Goal: Information Seeking & Learning: Check status

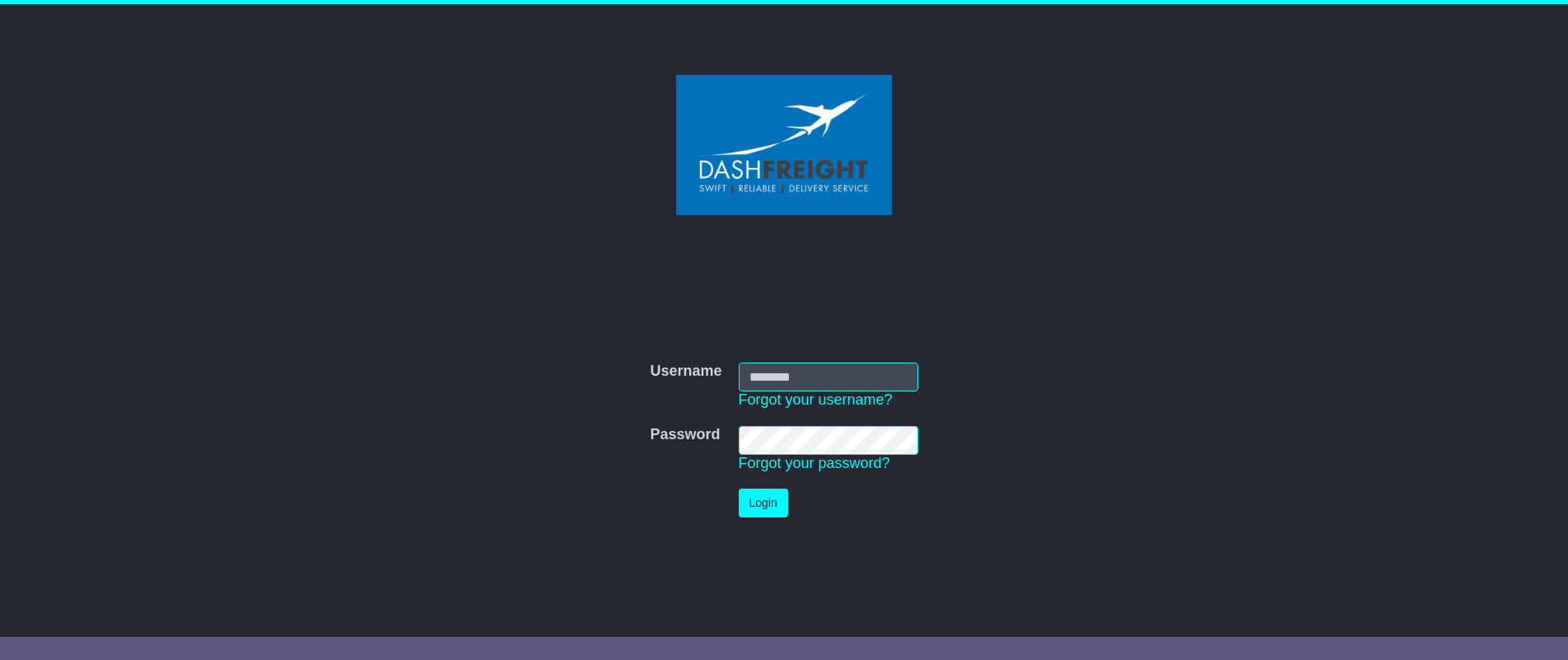
click at [807, 366] on input "Username" at bounding box center [828, 377] width 180 height 29
click at [751, 497] on button "Login" at bounding box center [763, 503] width 50 height 29
type input "**********"
click at [763, 500] on button "Login" at bounding box center [763, 503] width 50 height 29
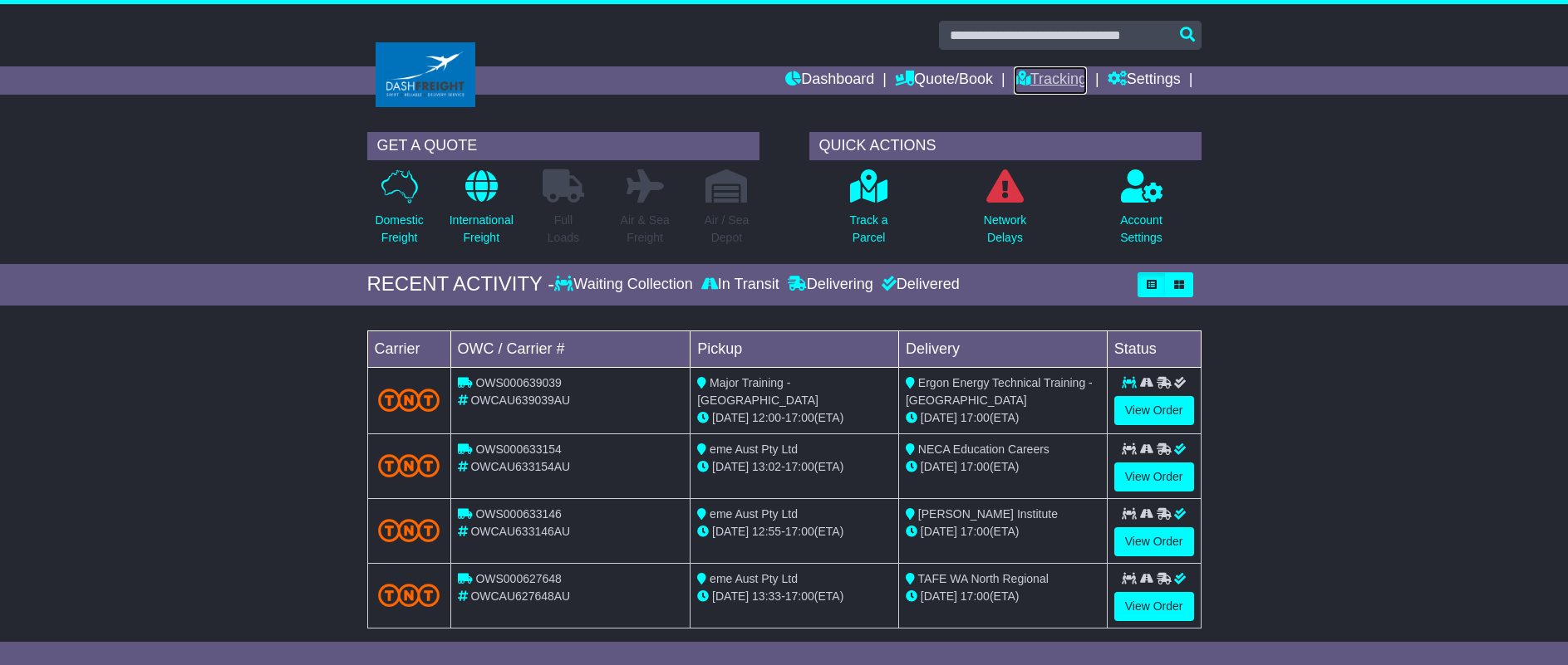
click at [1034, 84] on link "Tracking" at bounding box center [1050, 80] width 73 height 28
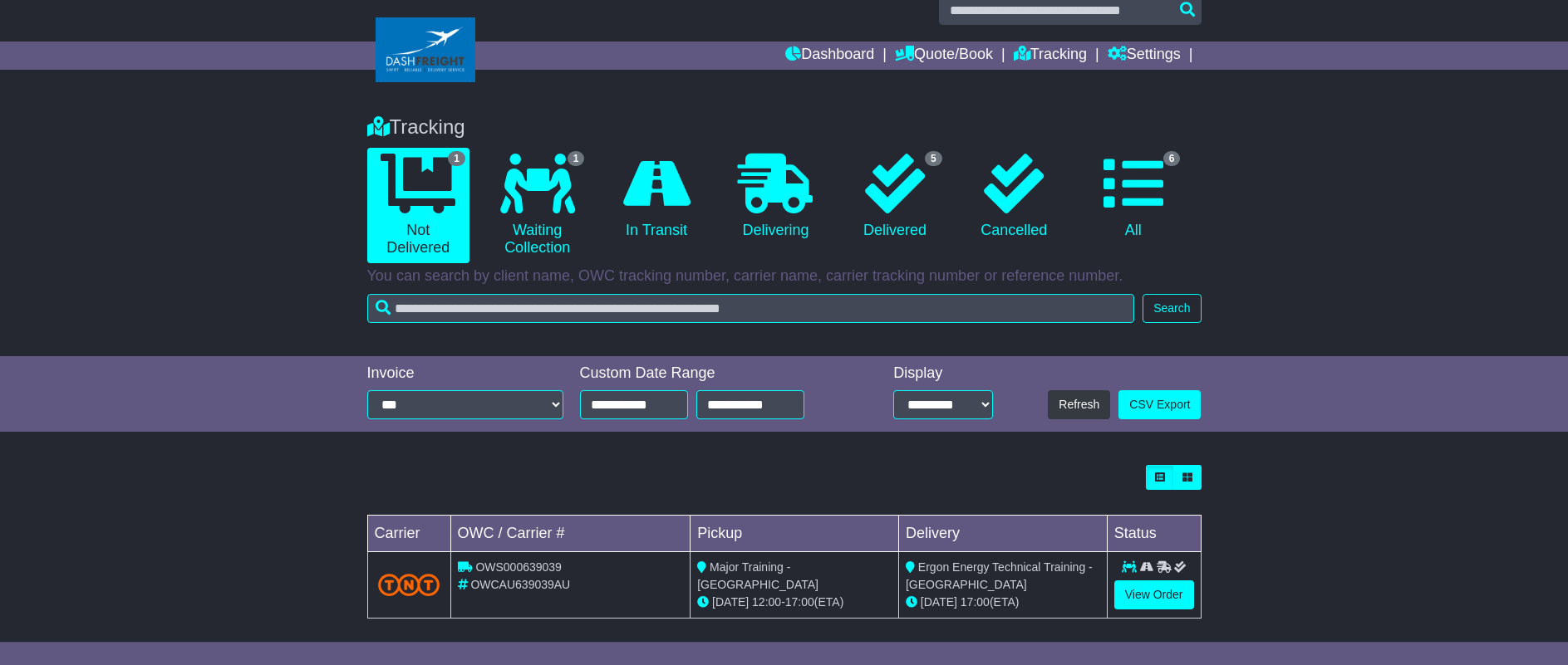
scroll to position [37, 0]
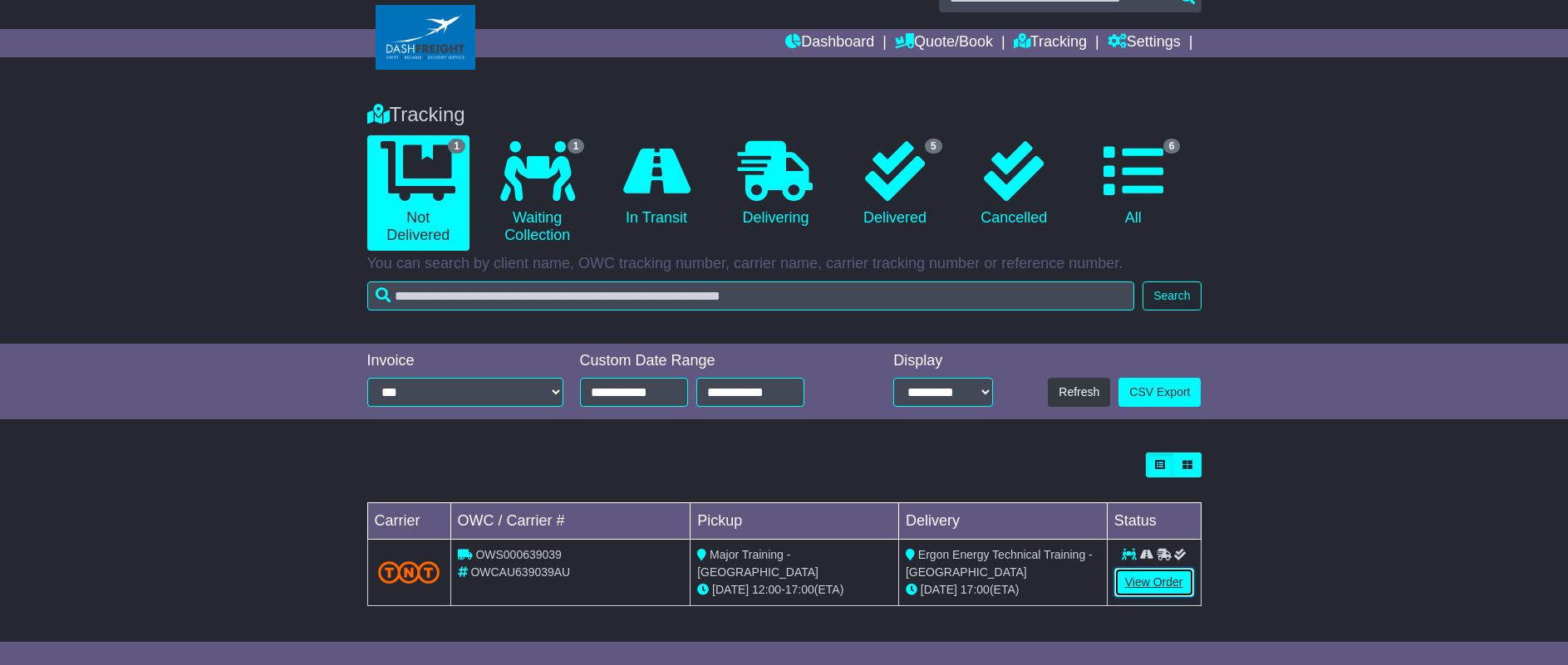
click at [1150, 584] on link "View Order" at bounding box center [1153, 582] width 79 height 29
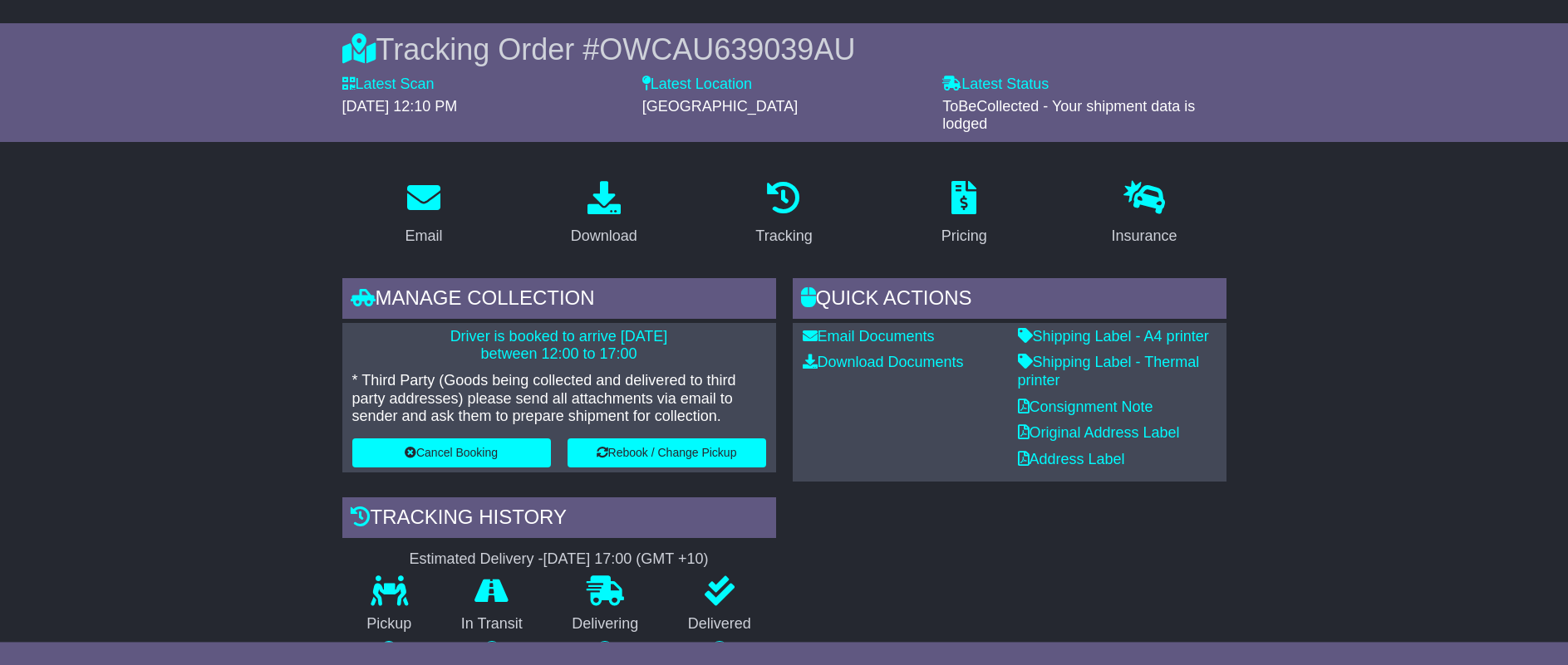
scroll to position [254, 0]
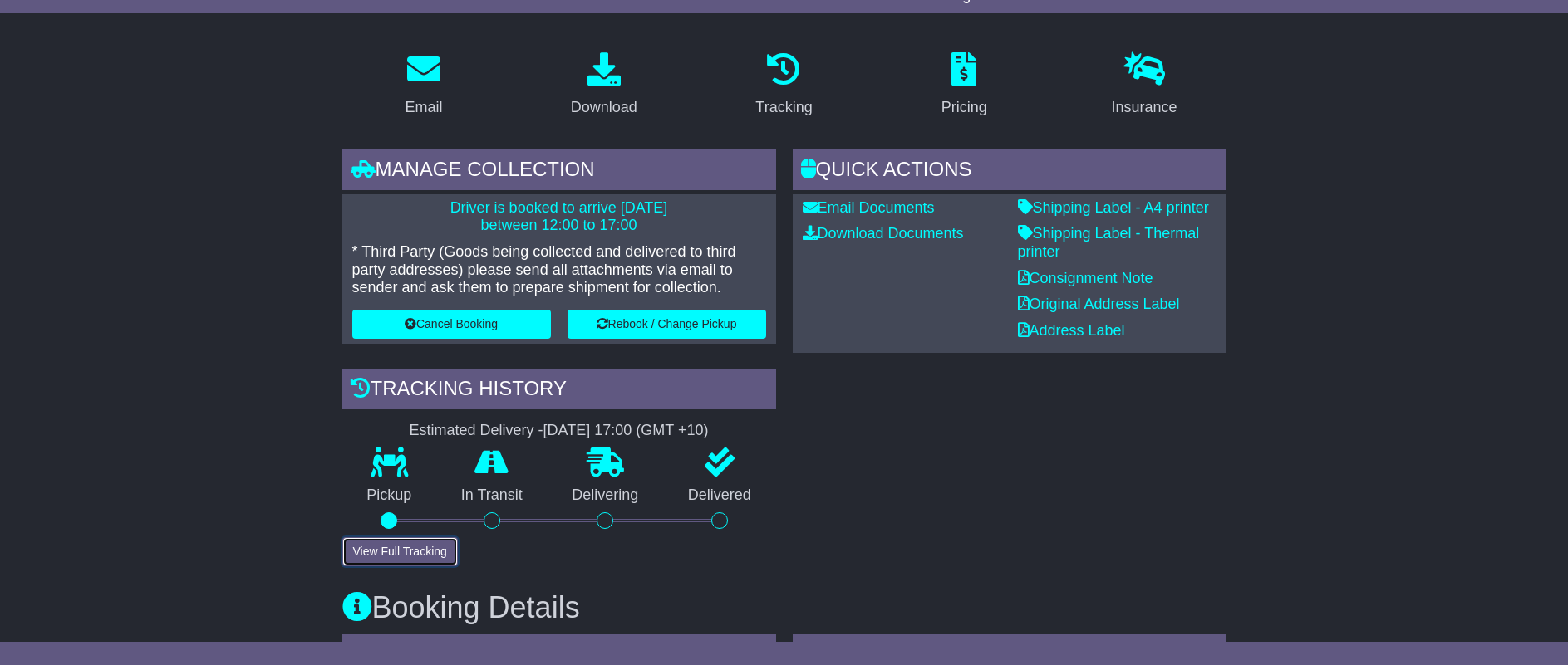
click at [376, 547] on button "View Full Tracking" at bounding box center [399, 552] width 116 height 29
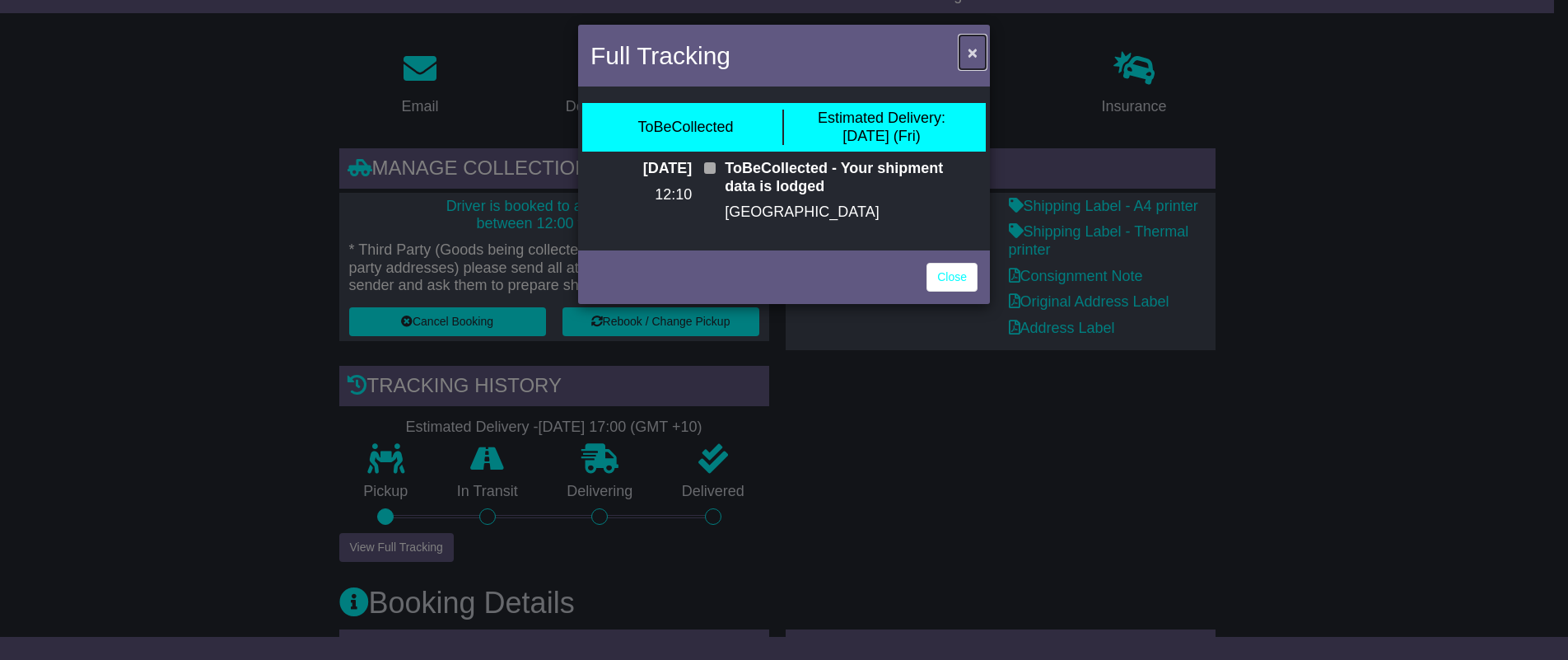
click at [973, 51] on span "×" at bounding box center [972, 52] width 10 height 19
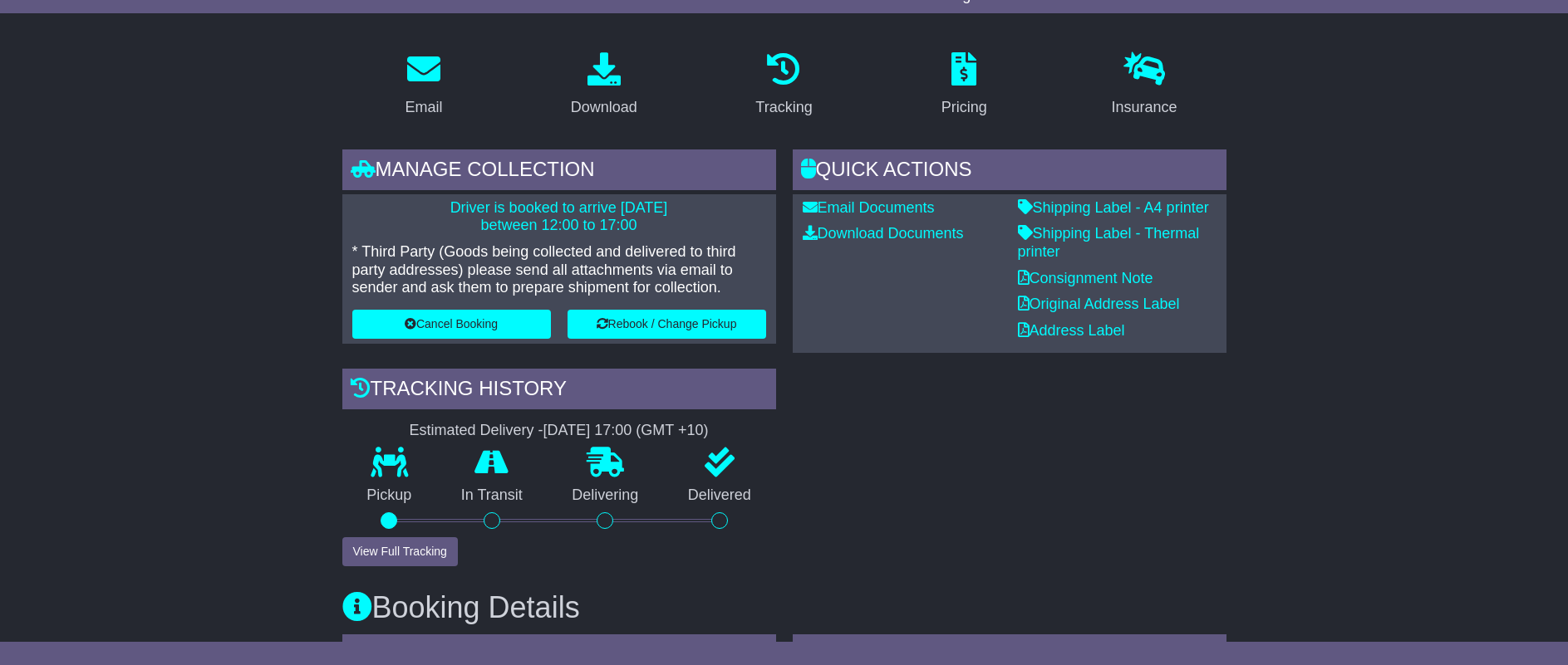
click at [1000, 496] on div "Quick Actions Email Documents Download Documents Email PODs Shipping Label - A4…" at bounding box center [1009, 357] width 450 height 416
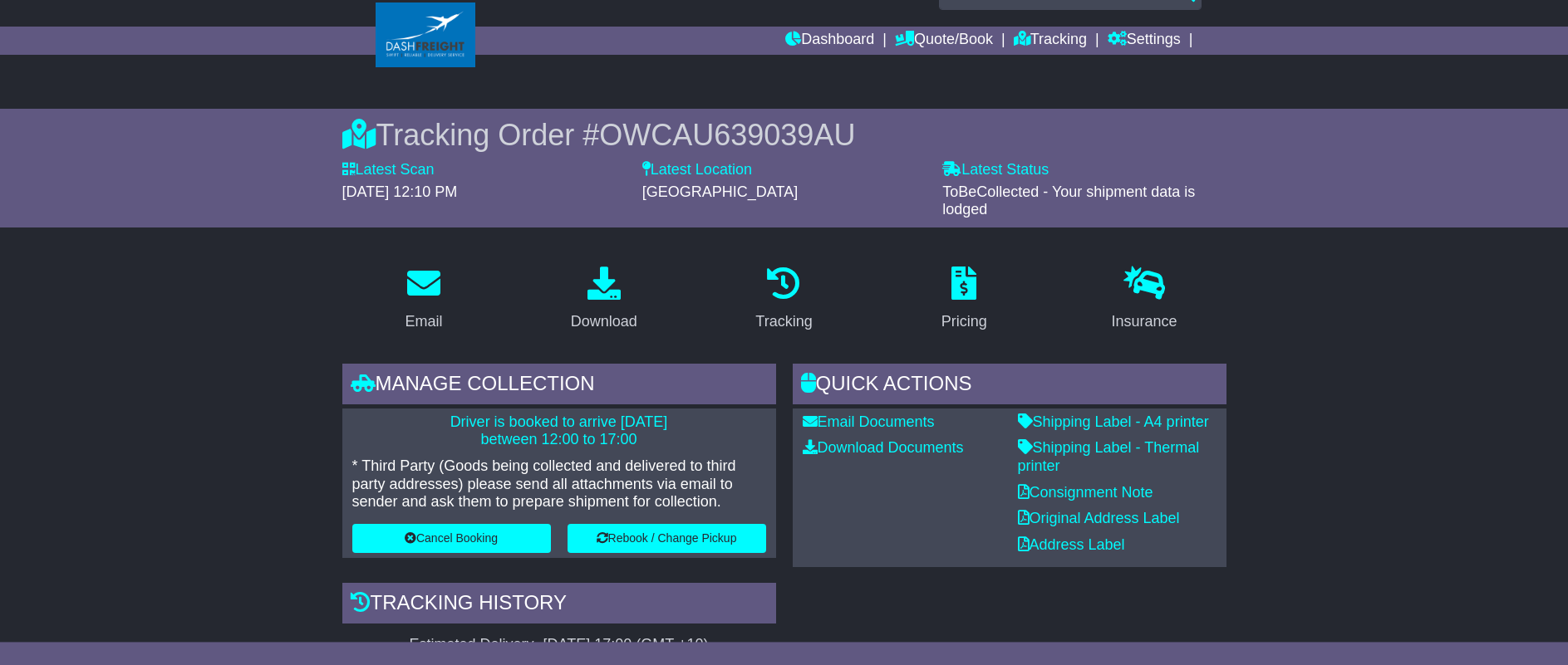
scroll to position [0, 0]
